Goal: Information Seeking & Learning: Learn about a topic

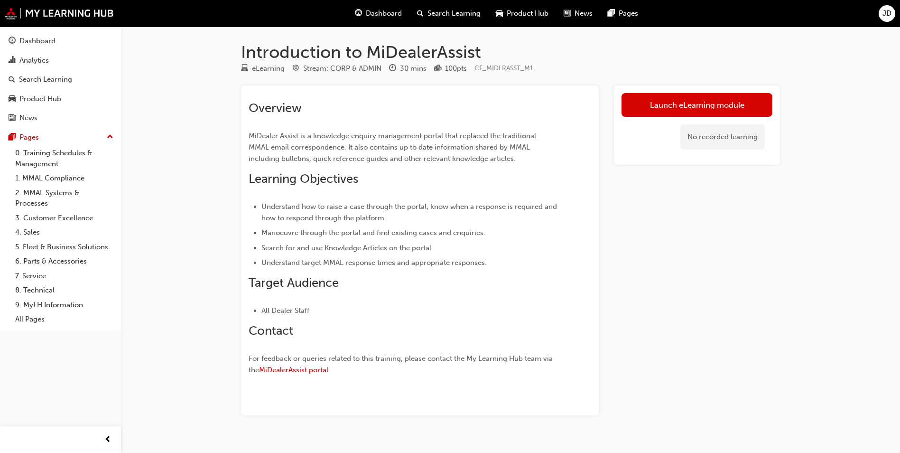
click at [448, 9] on div "Search Learning" at bounding box center [449, 13] width 79 height 19
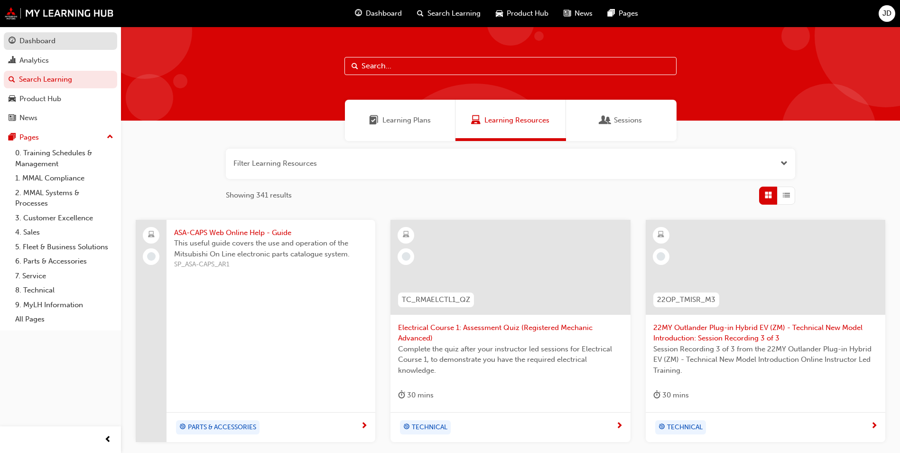
click at [52, 46] on div "Dashboard" at bounding box center [37, 41] width 36 height 11
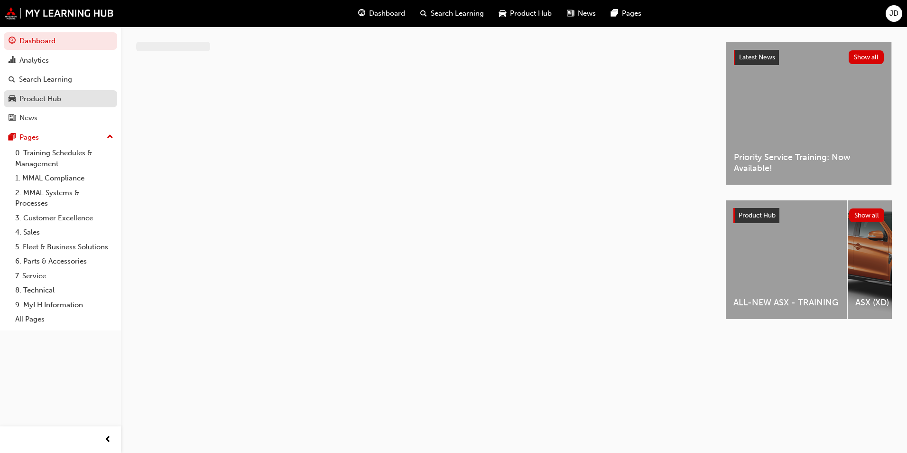
click at [49, 104] on link "Product Hub" at bounding box center [60, 99] width 113 height 18
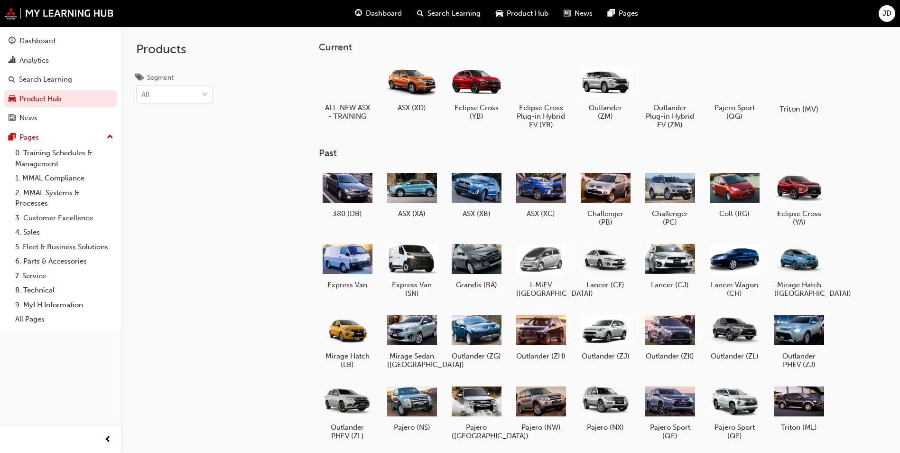
click at [812, 92] on div at bounding box center [799, 82] width 53 height 38
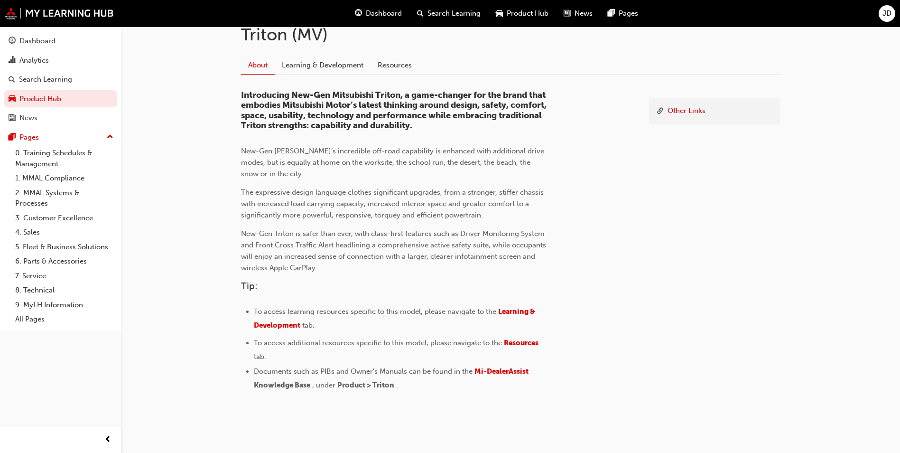
scroll to position [237, 0]
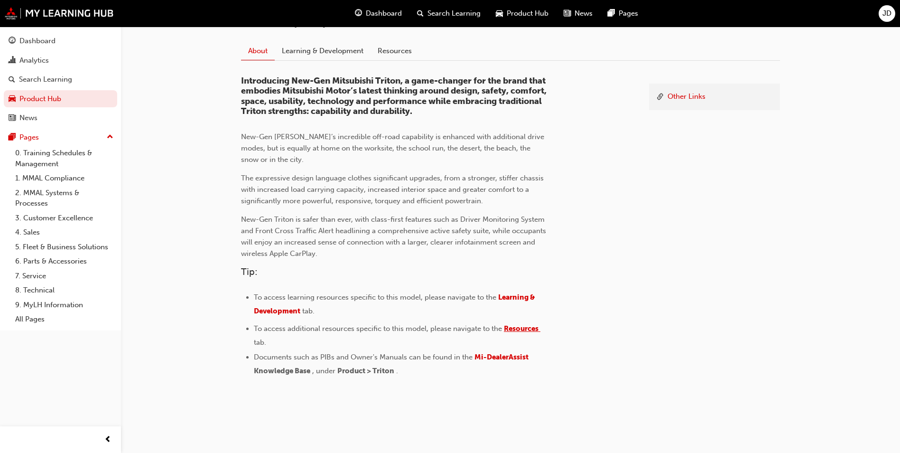
click at [520, 327] on span "Resources" at bounding box center [521, 328] width 35 height 9
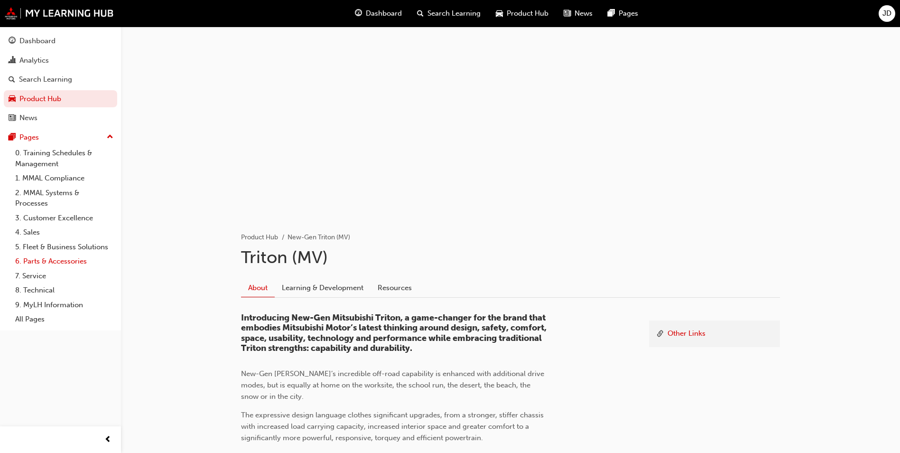
click at [62, 260] on link "6. Parts & Accessories" at bounding box center [64, 261] width 106 height 15
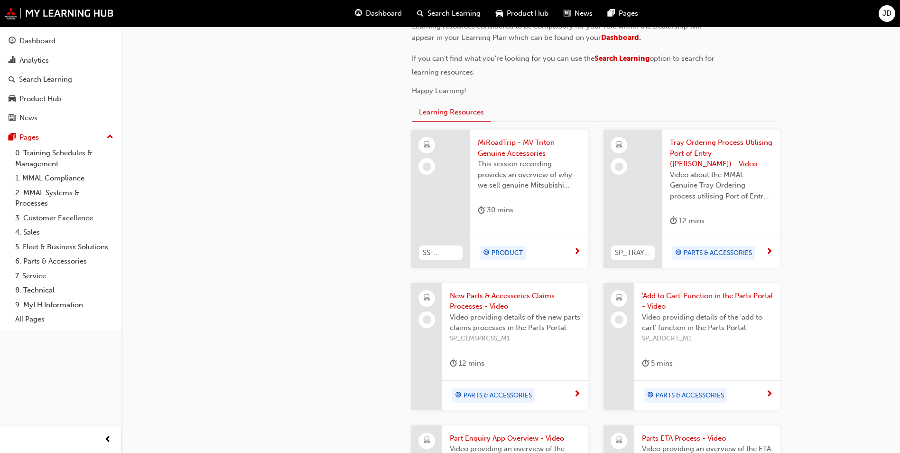
scroll to position [332, 0]
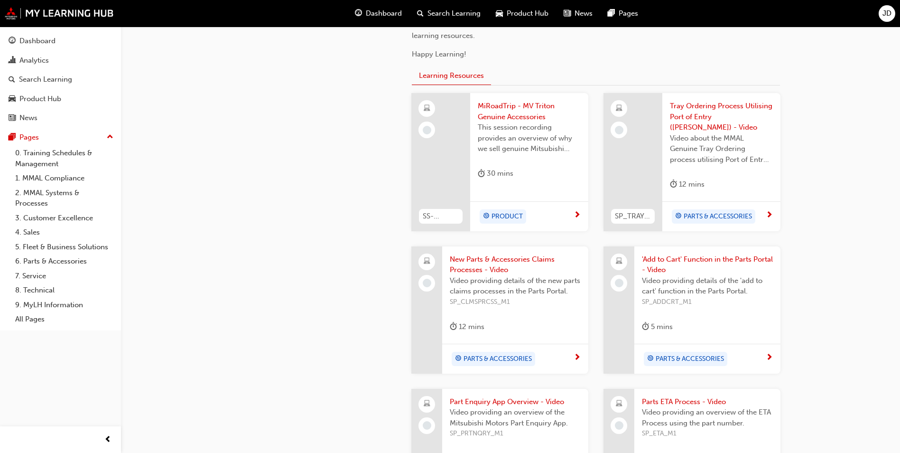
click at [578, 211] on span "next-icon" at bounding box center [577, 215] width 7 height 9
